Goal: Navigation & Orientation: Understand site structure

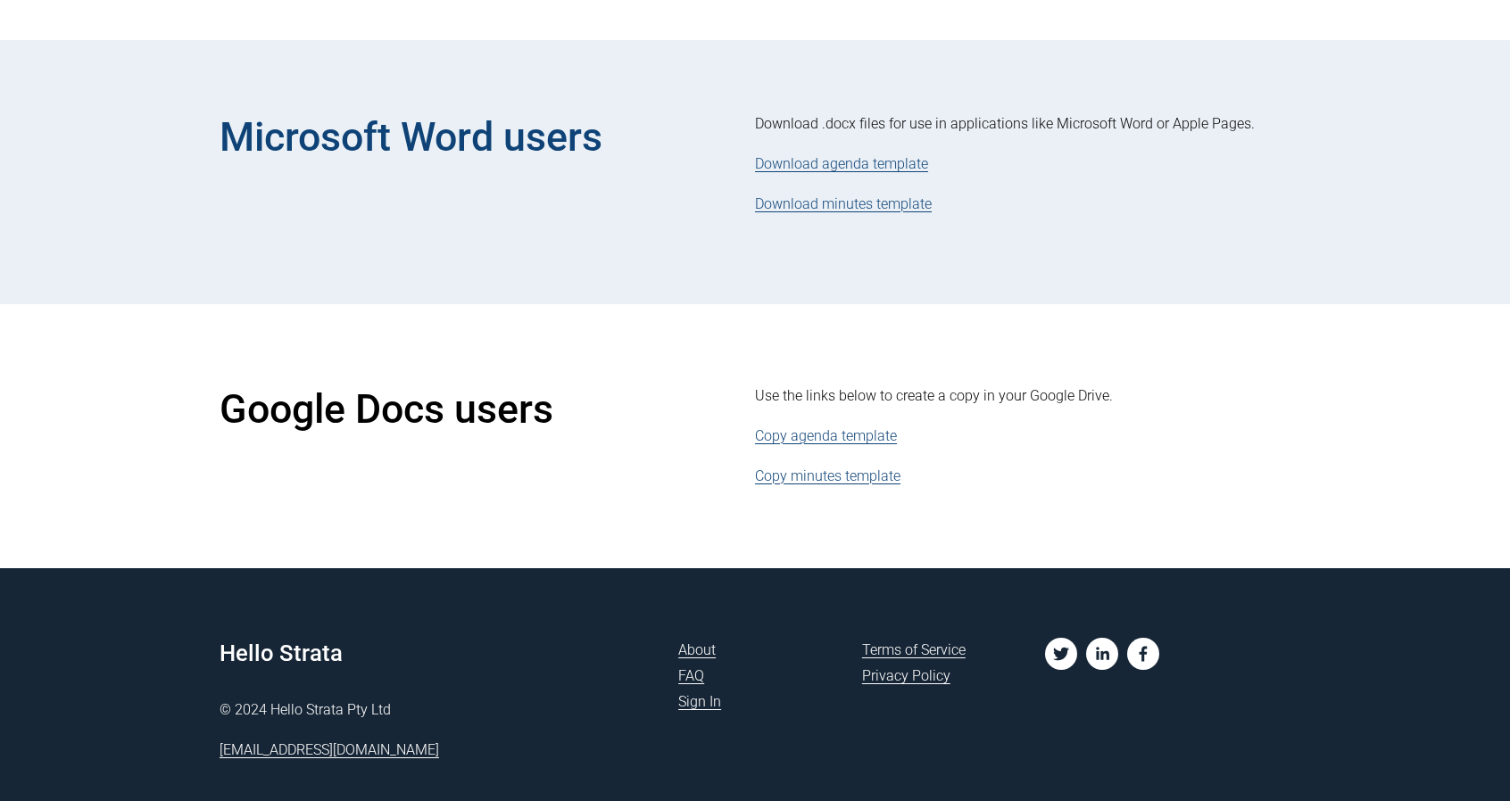
scroll to position [798, 0]
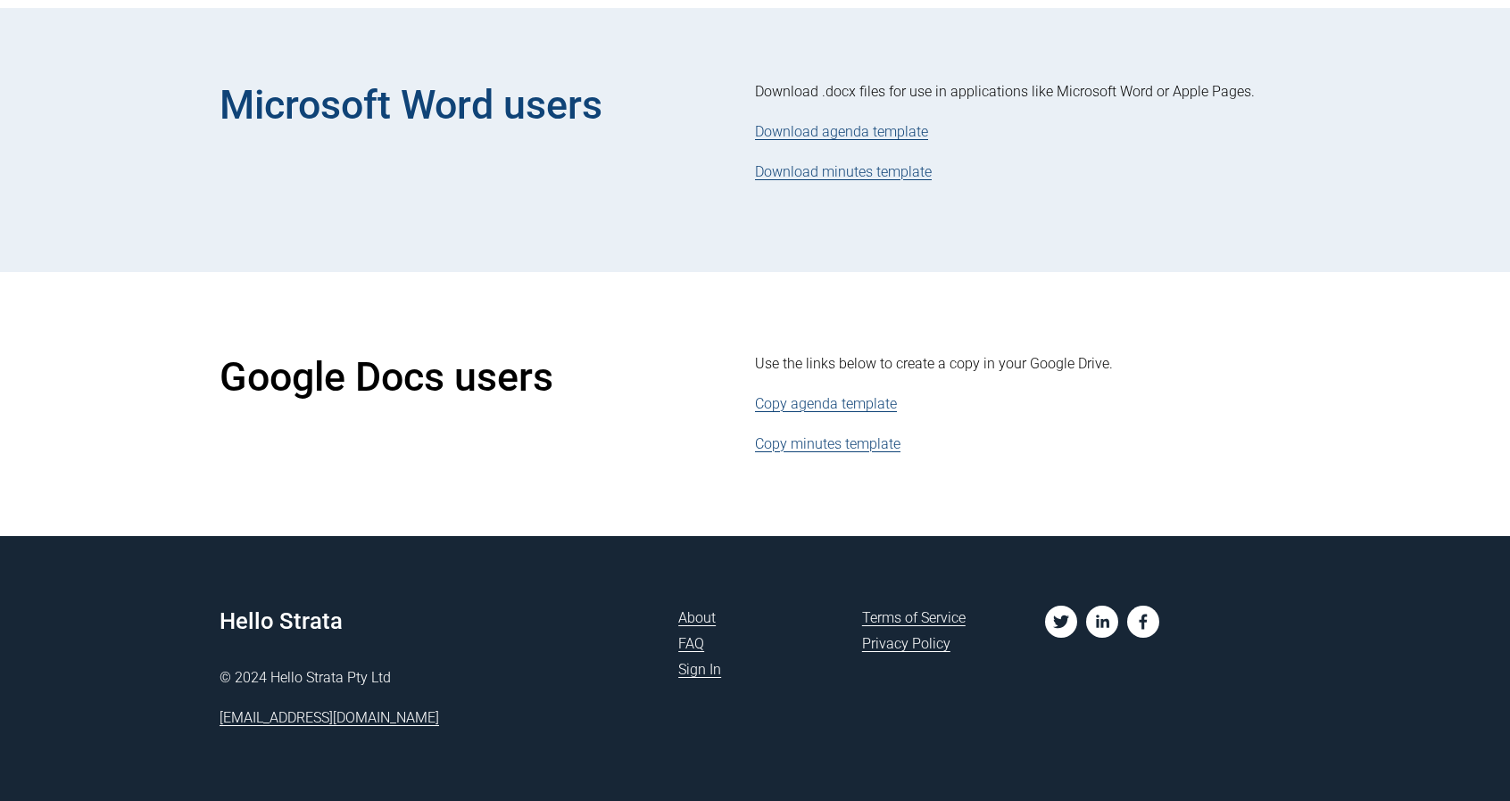
click at [915, 135] on link "Download agenda template" at bounding box center [841, 131] width 173 height 17
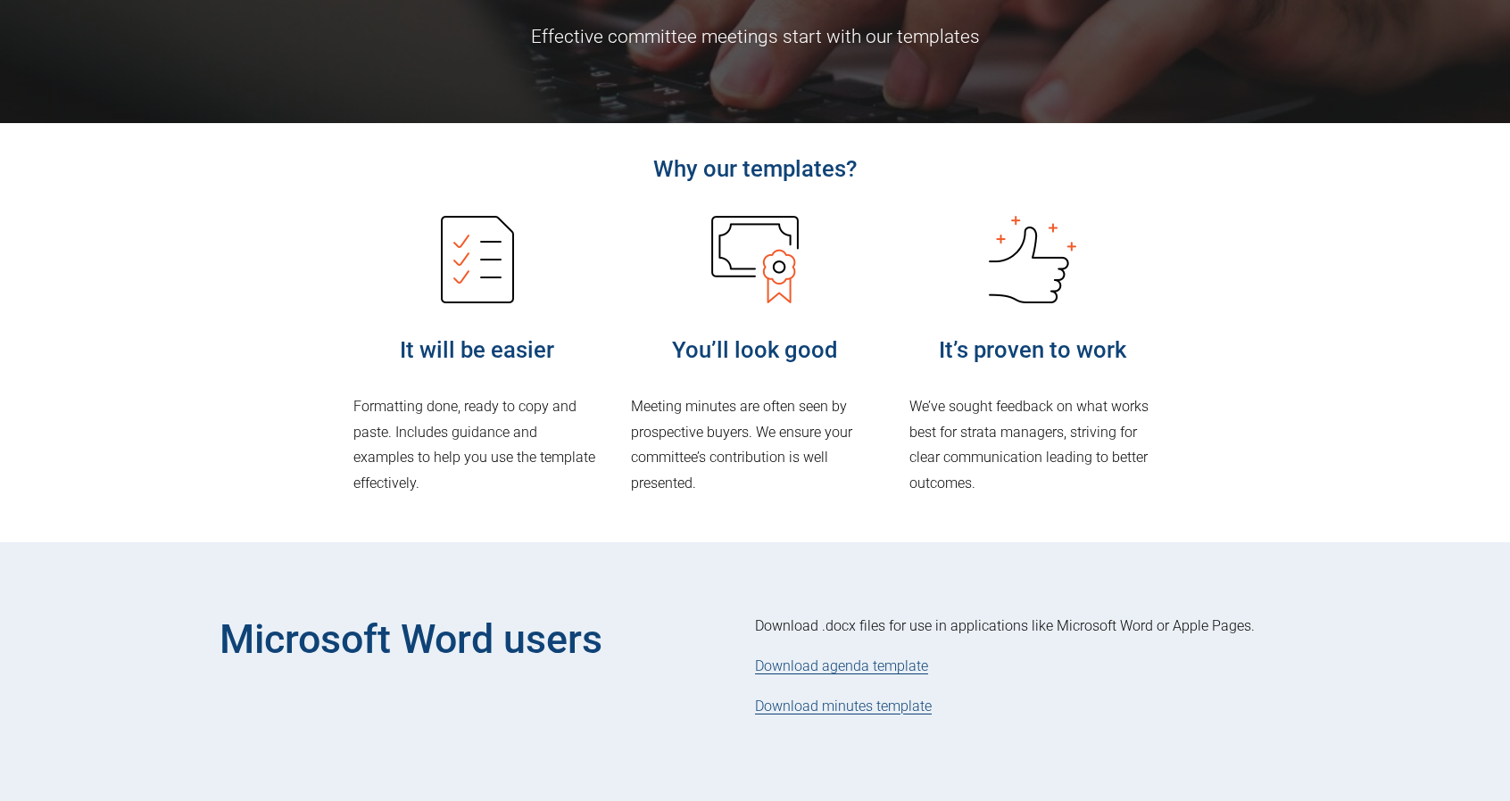
scroll to position [0, 0]
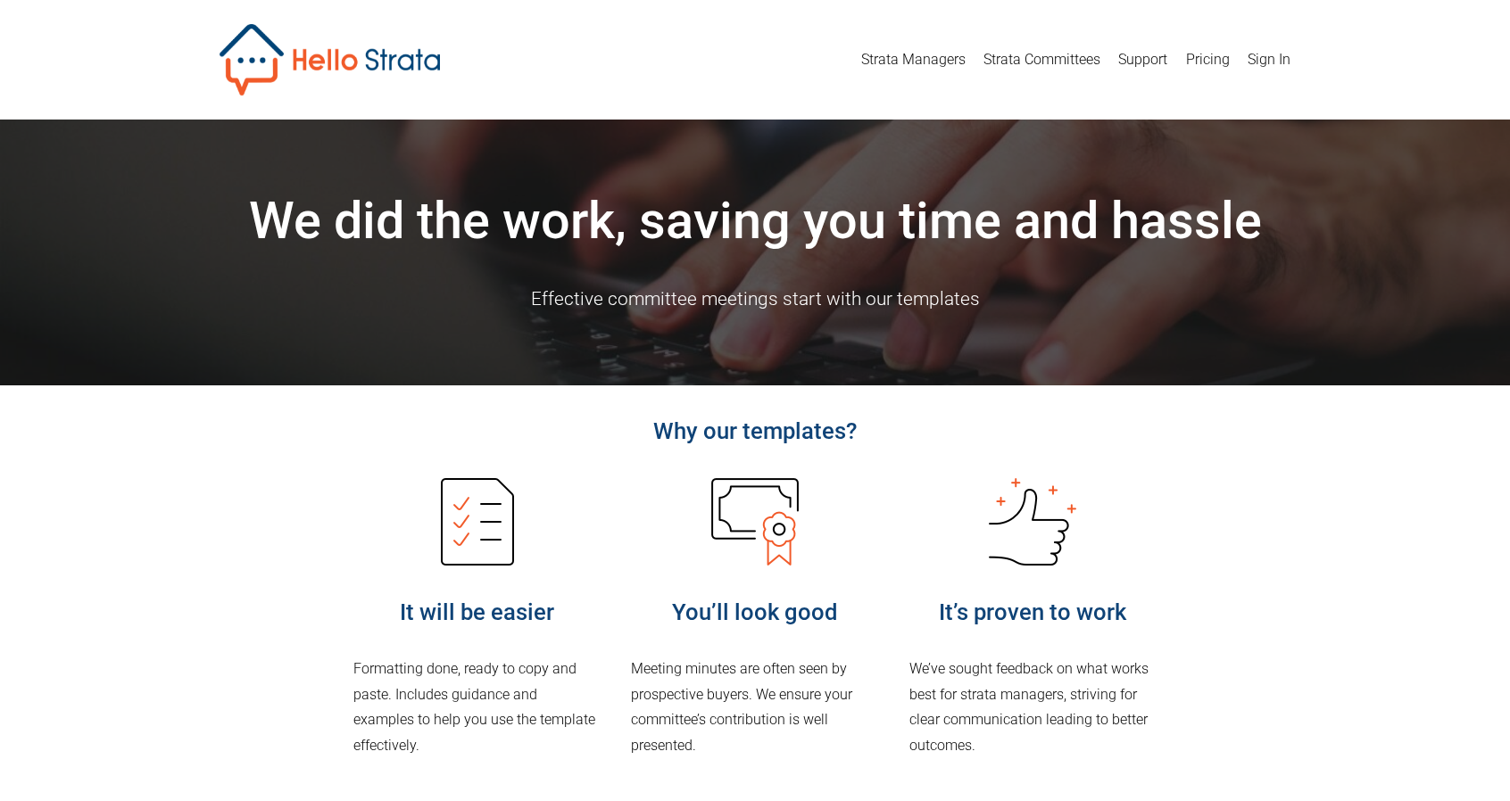
click at [1048, 61] on link "Strata Committees" at bounding box center [1041, 60] width 117 height 29
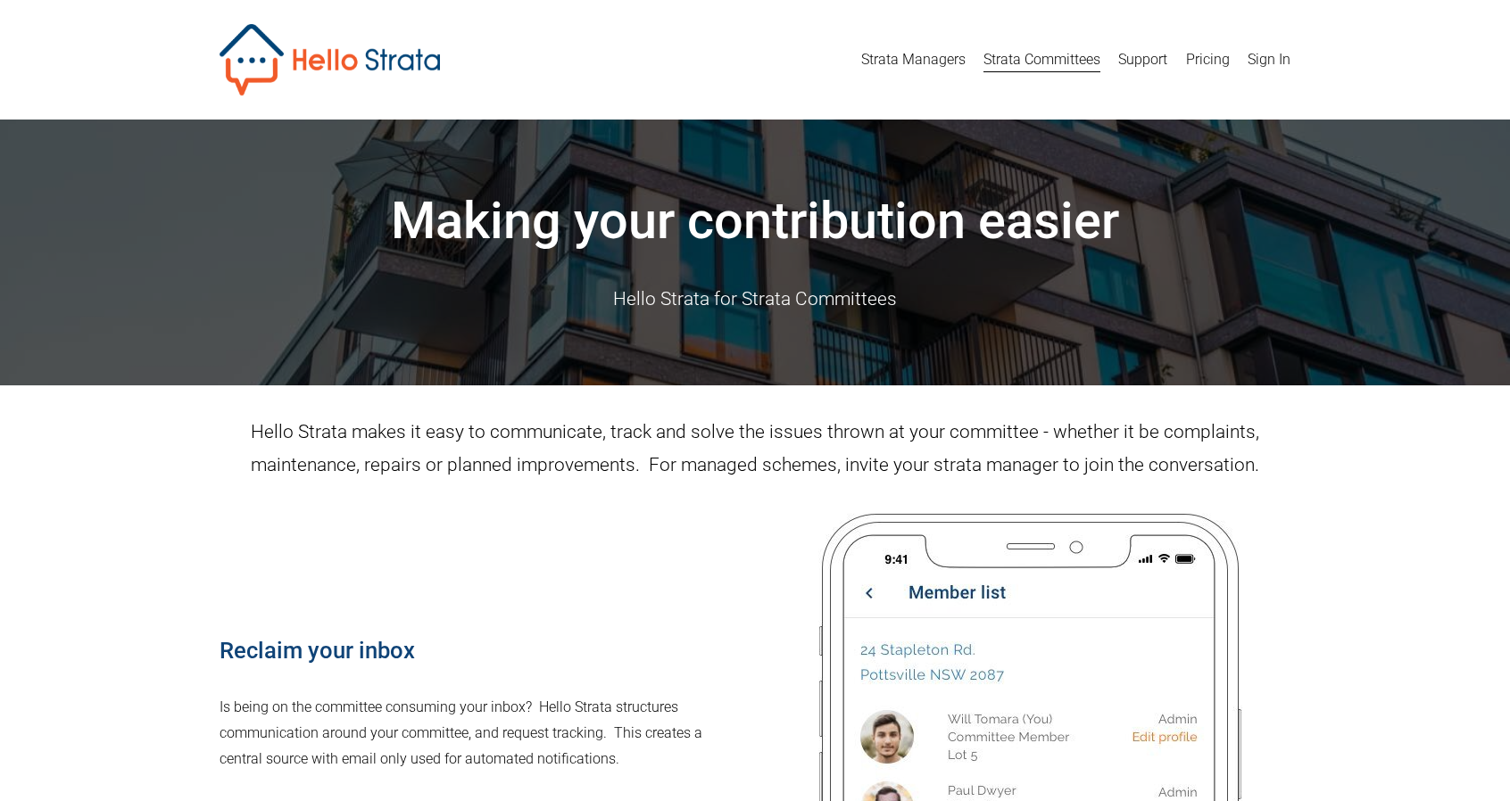
click at [1135, 54] on link "Support" at bounding box center [1142, 60] width 49 height 29
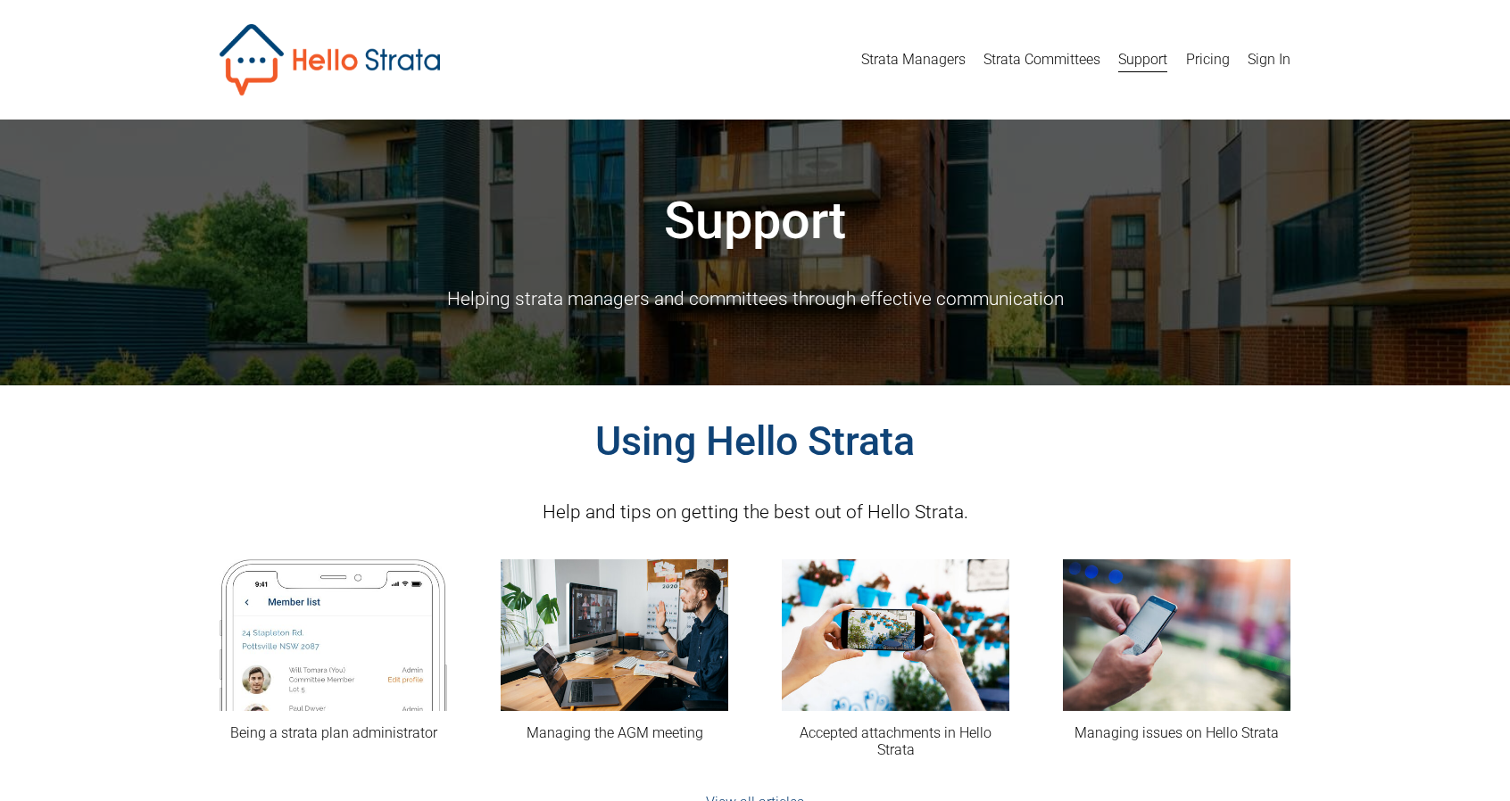
click at [1193, 62] on link "Pricing" at bounding box center [1208, 60] width 44 height 29
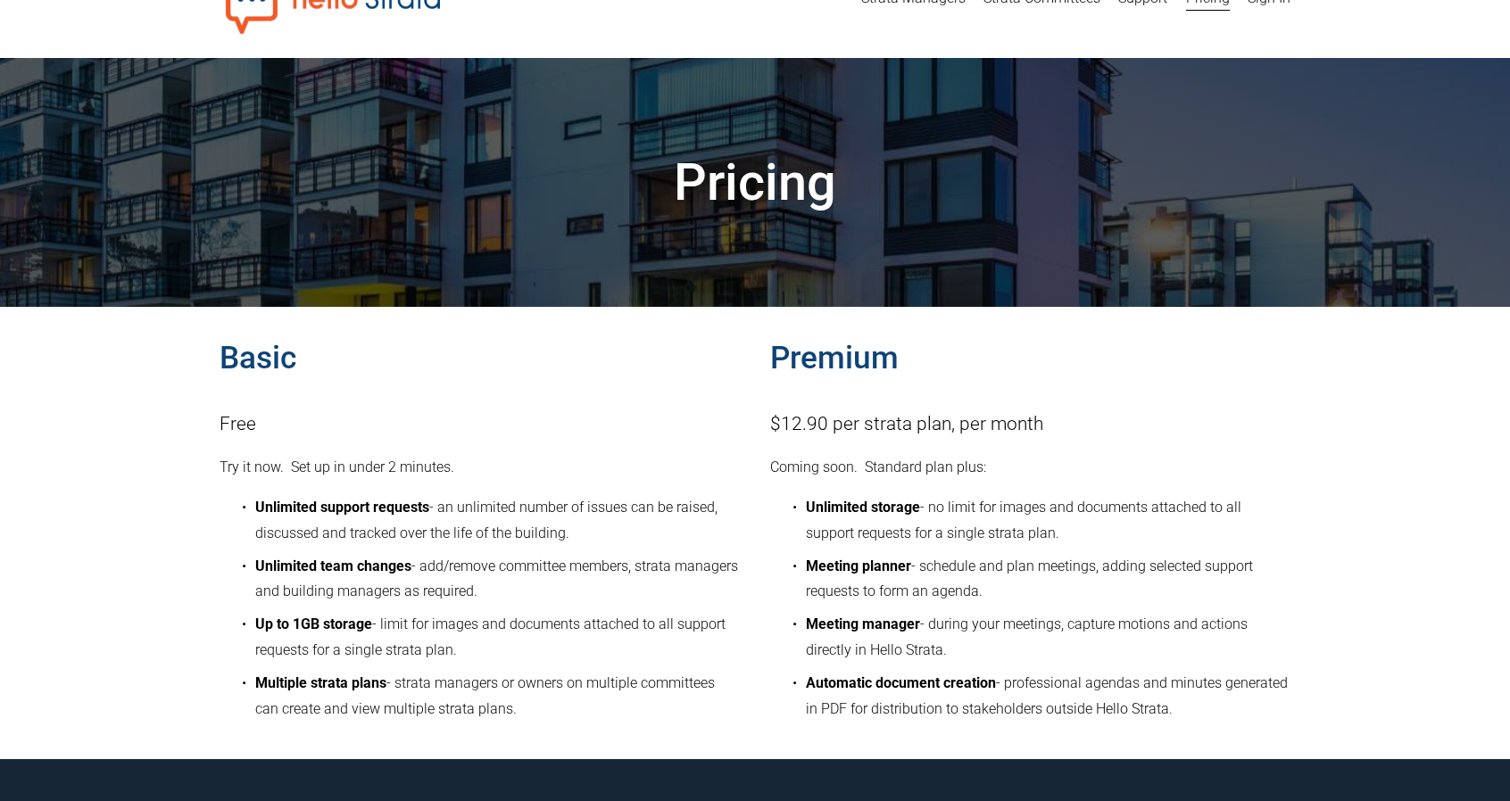
scroll to position [89, 0]
